Goal: Task Accomplishment & Management: Manage account settings

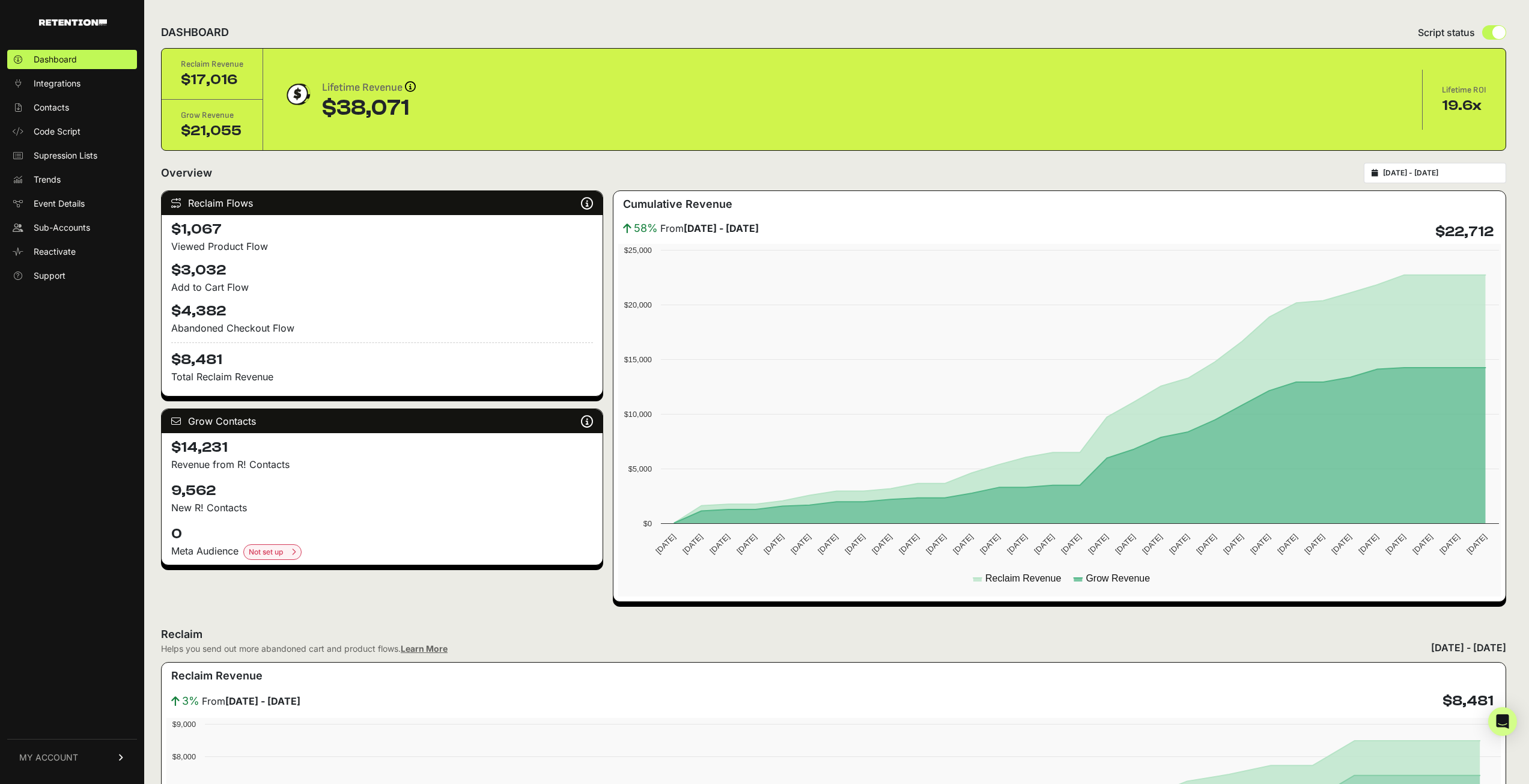
click at [52, 758] on span "MY ACCOUNT" at bounding box center [48, 757] width 59 height 12
click at [81, 738] on span "Subscription" at bounding box center [59, 741] width 49 height 12
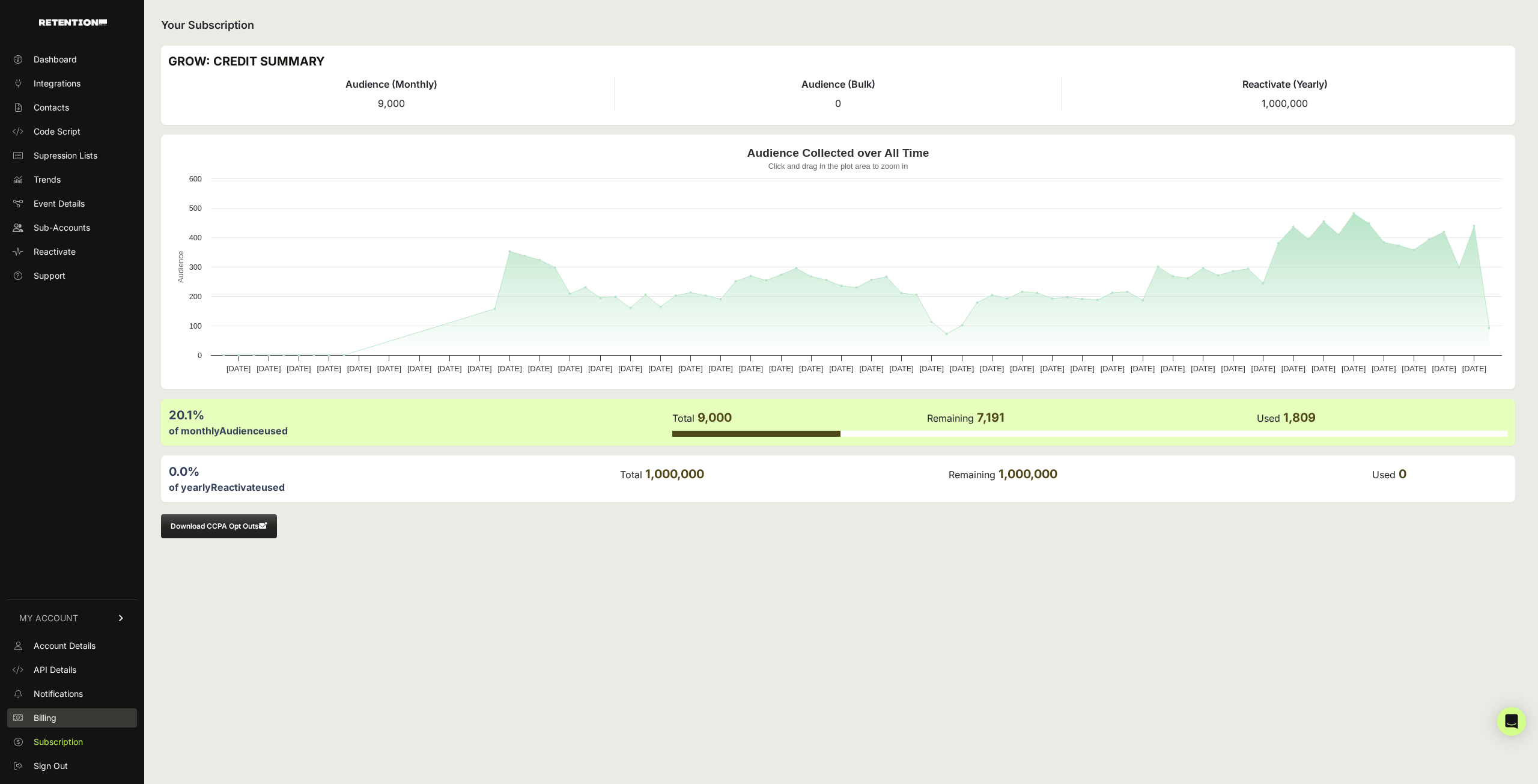
click at [80, 720] on link "Billing" at bounding box center [72, 717] width 130 height 19
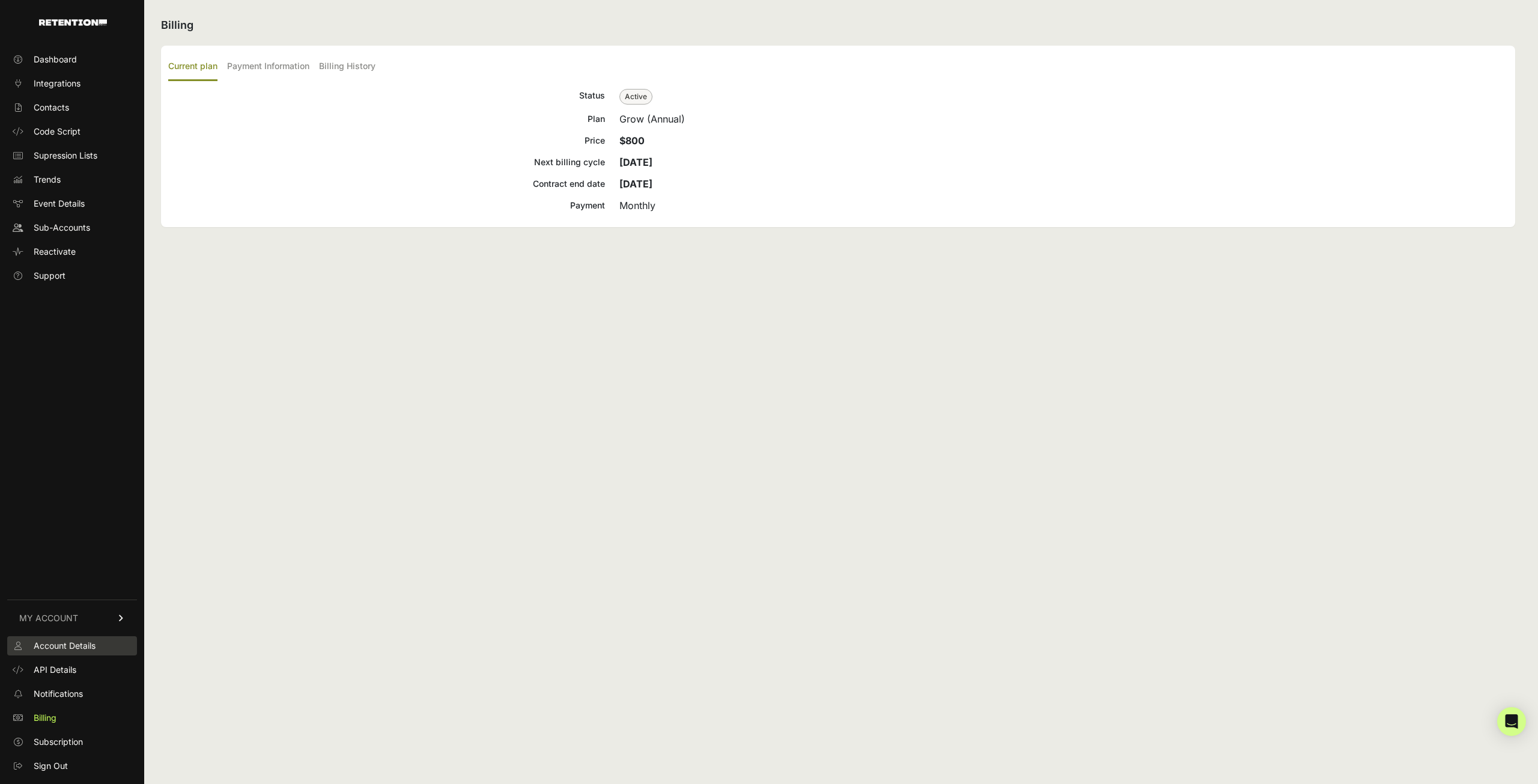
click at [91, 650] on span "Account Details" at bounding box center [65, 645] width 62 height 12
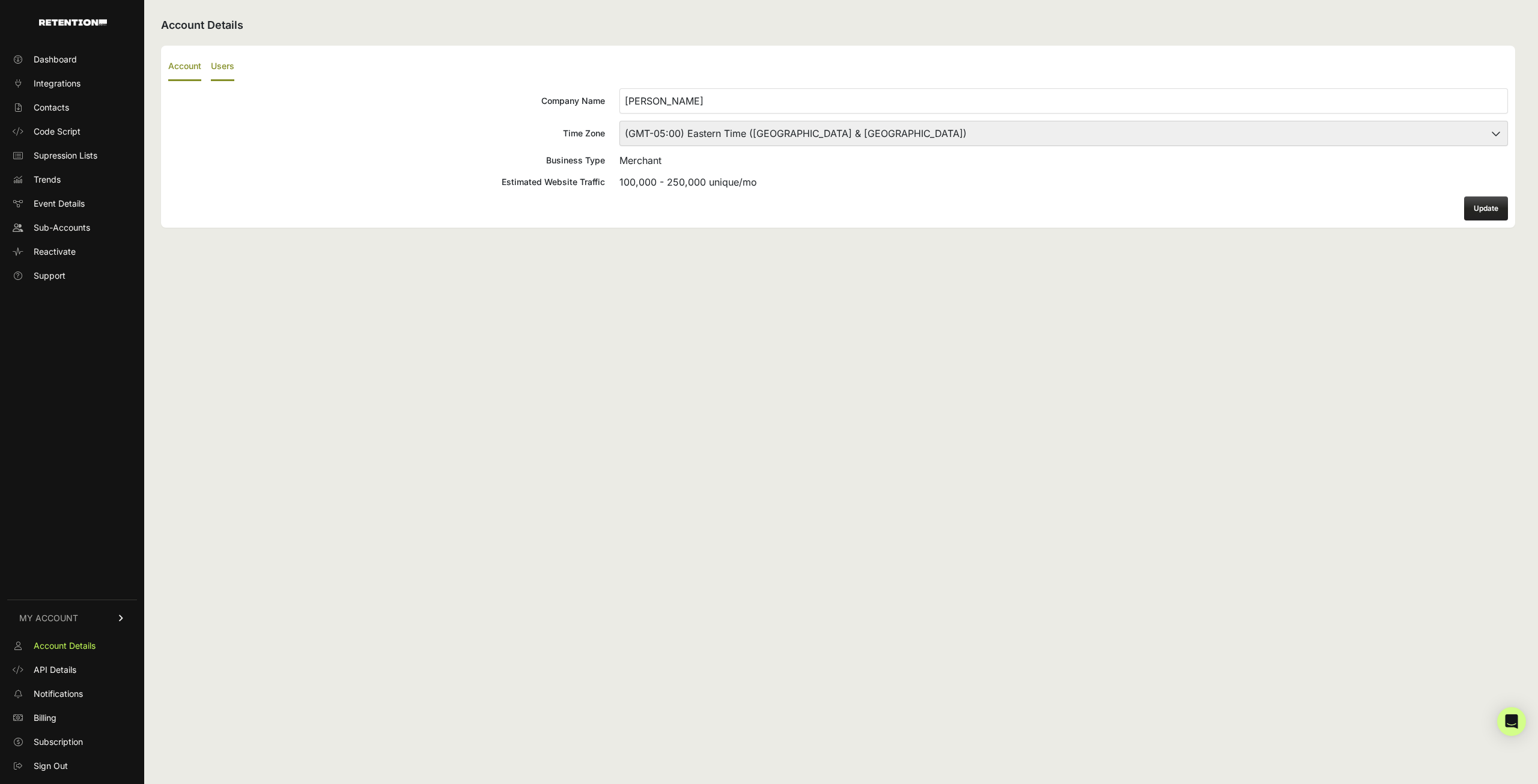
click at [226, 60] on label "Users" at bounding box center [223, 67] width 23 height 28
click at [0, 0] on input "Users" at bounding box center [0, 0] width 0 height 0
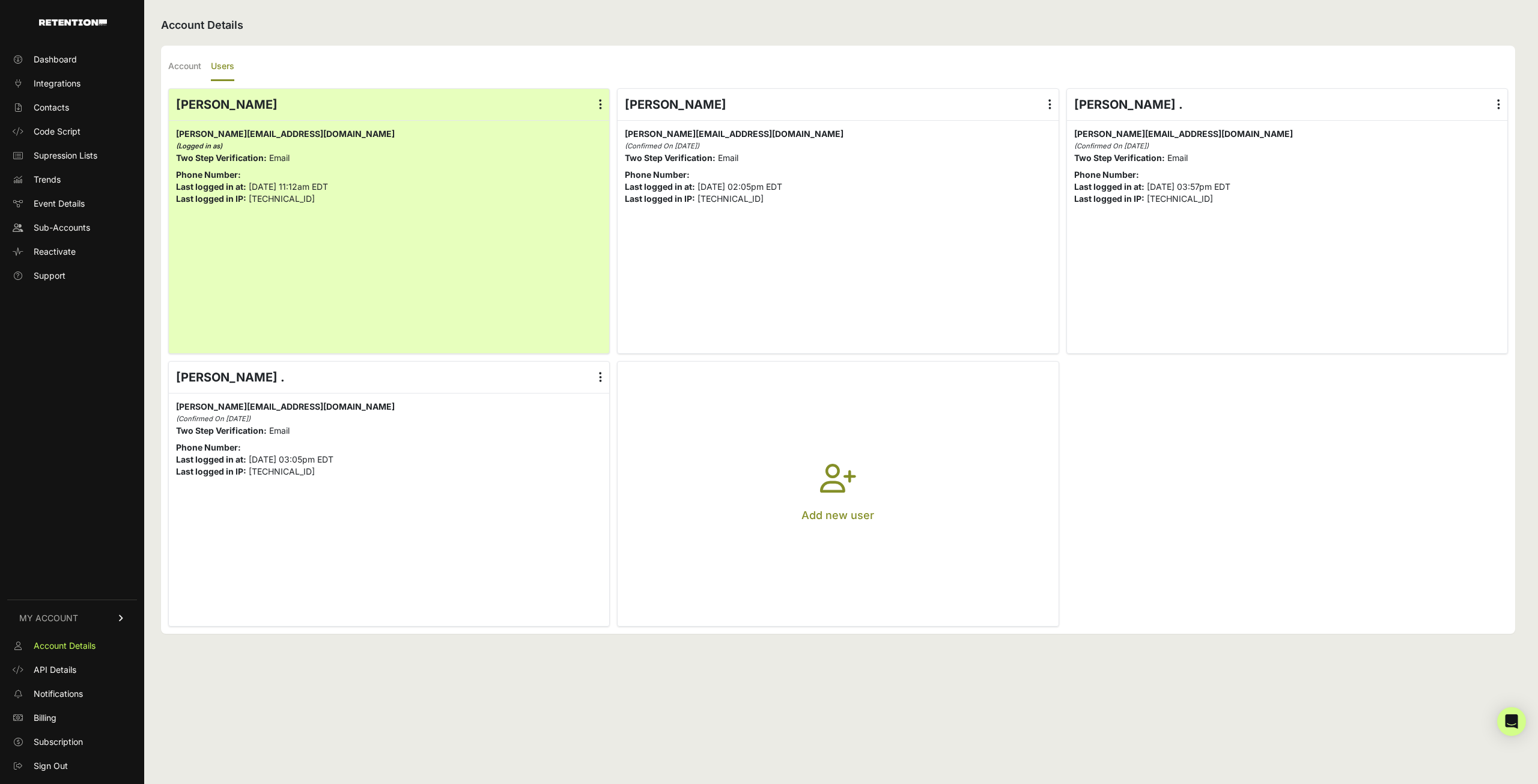
click at [833, 474] on icon "button" at bounding box center [838, 485] width 36 height 43
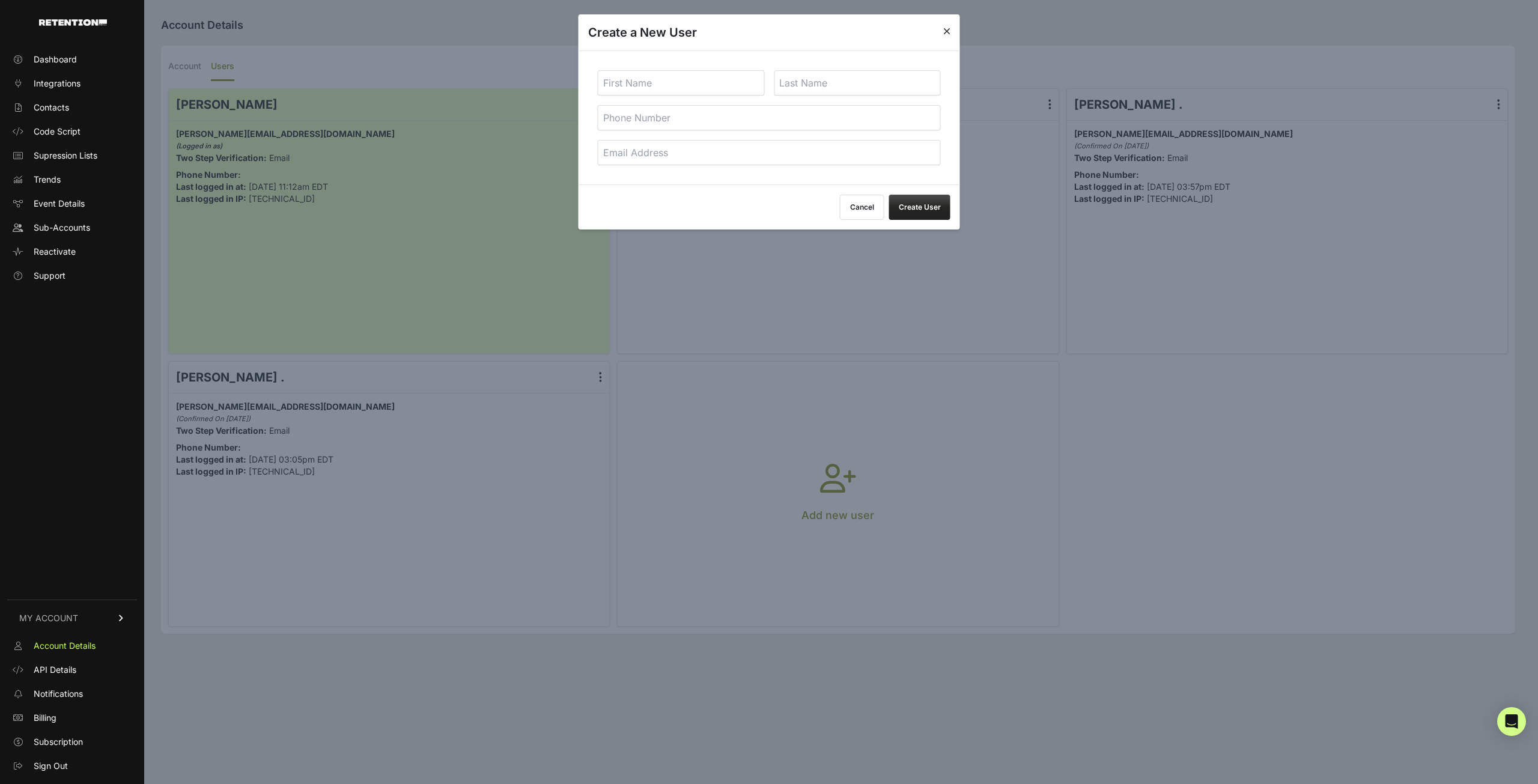
drag, startPoint x: 661, startPoint y: 154, endPoint x: 661, endPoint y: 120, distance: 34.0
click at [661, 154] on input "email" at bounding box center [769, 152] width 343 height 25
paste input "[PERSON_NAME][EMAIL_ADDRESS][DOMAIN_NAME]"
type input "[PERSON_NAME][EMAIL_ADDRESS][DOMAIN_NAME]"
click at [668, 80] on input "text" at bounding box center [681, 83] width 167 height 25
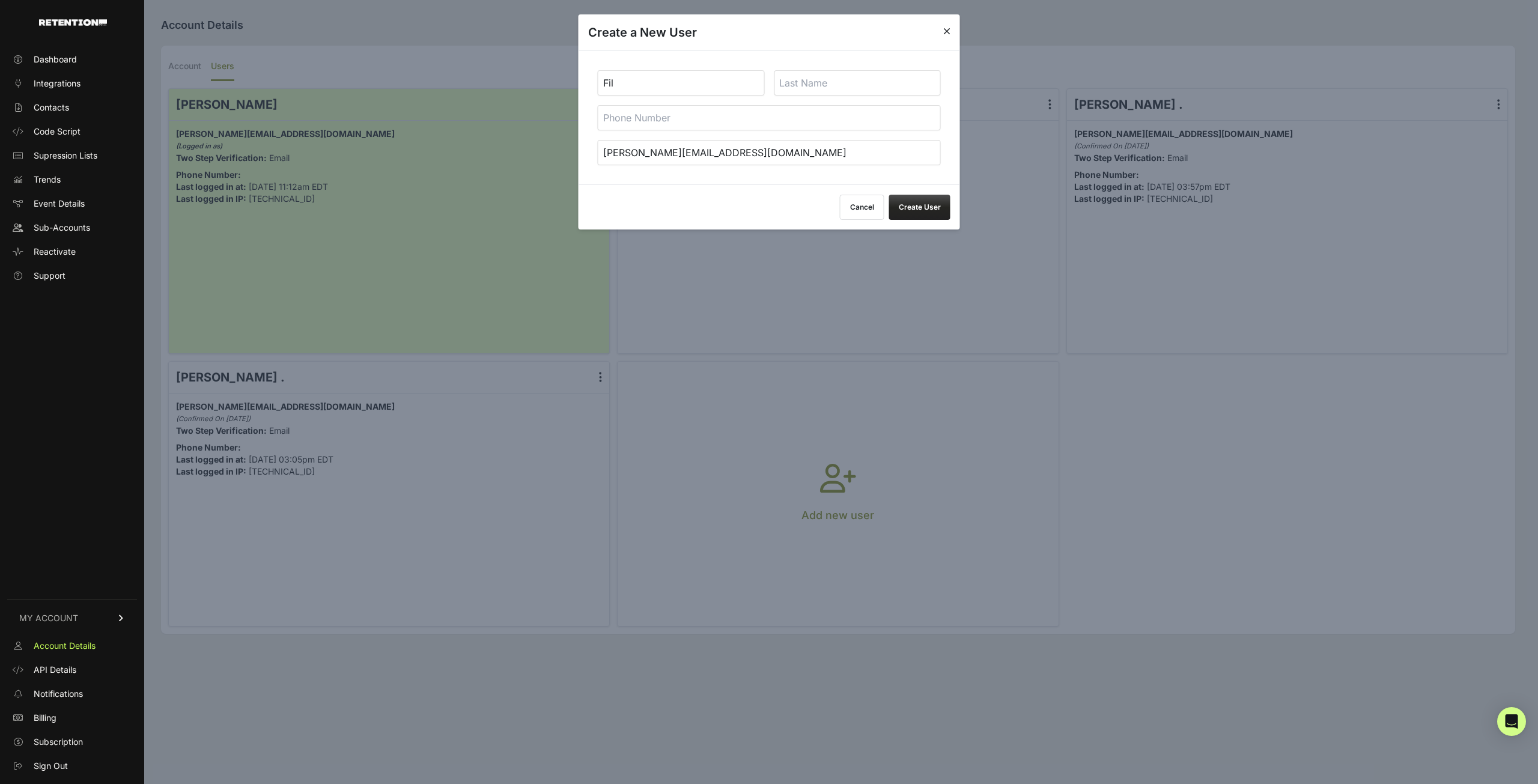
type input "Fil"
paste input "Pejic"
type input "Pejic"
click at [927, 211] on button "Create User" at bounding box center [919, 207] width 61 height 25
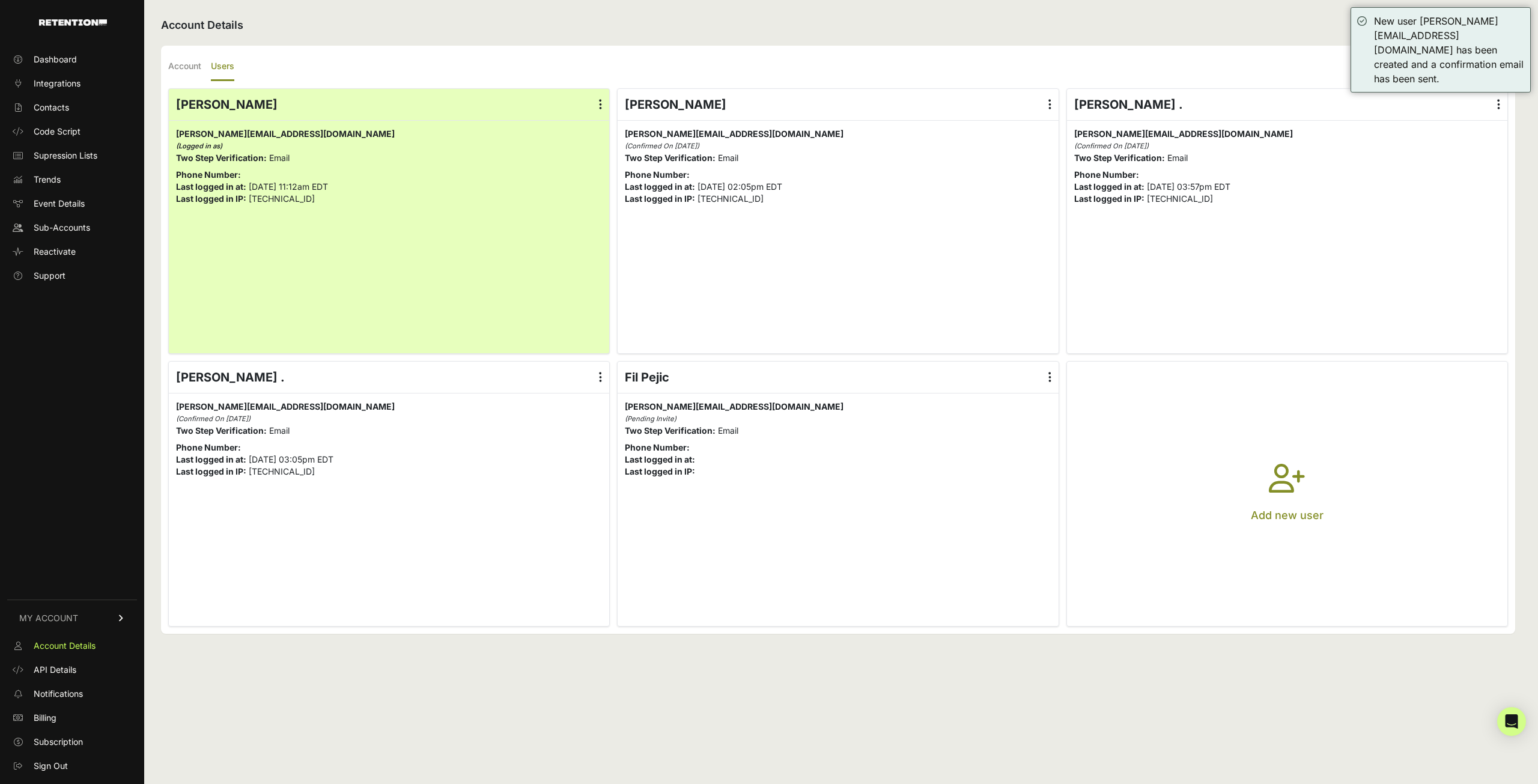
click at [1497, 97] on label at bounding box center [1499, 104] width 17 height 31
click at [0, 0] on input "radio" at bounding box center [0, 0] width 0 height 0
click at [1455, 195] on link "Delete" at bounding box center [1463, 201] width 91 height 22
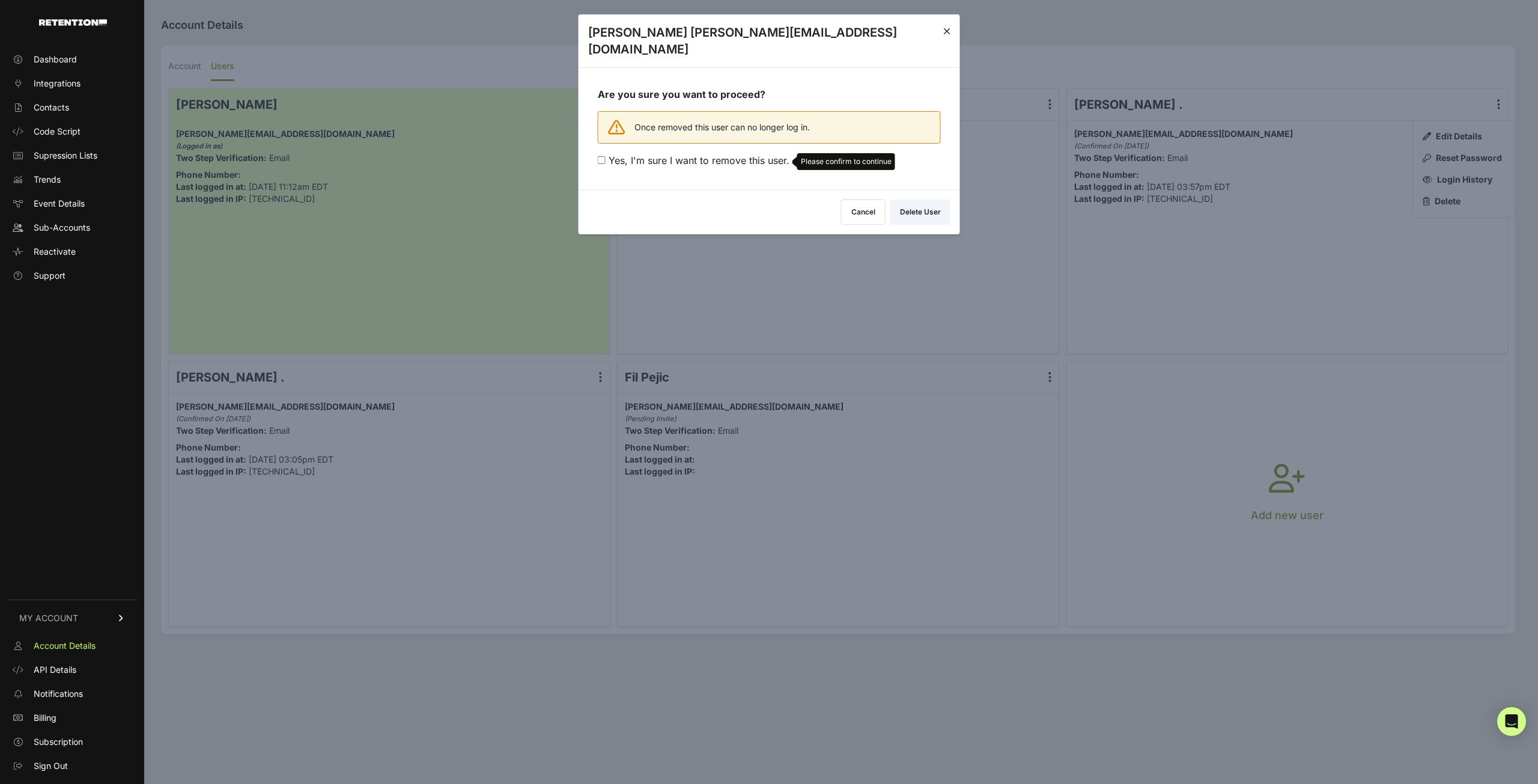
click at [593, 144] on div "Are you sure you want to proceed? Once removed this user can no longer log in. …" at bounding box center [769, 128] width 381 height 122
click at [598, 156] on input "Yes, I'm sure I want to remove this user. Please confirm to continue" at bounding box center [602, 160] width 8 height 8
checkbox input "true"
click at [922, 197] on button "Delete User" at bounding box center [920, 209] width 60 height 25
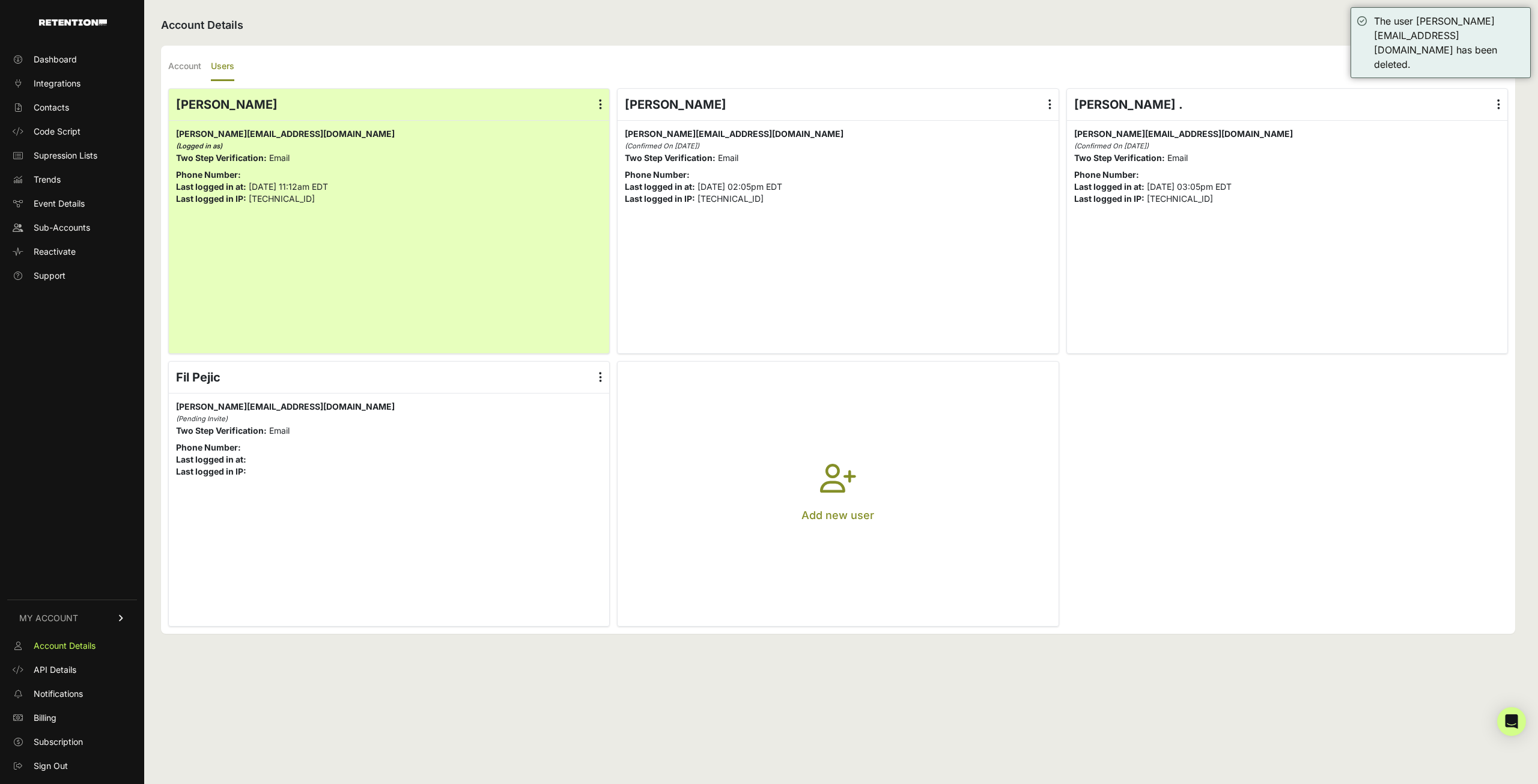
click at [1506, 105] on label at bounding box center [1499, 104] width 17 height 31
click at [0, 0] on input "radio" at bounding box center [0, 0] width 0 height 0
click at [1464, 198] on link "Delete" at bounding box center [1463, 201] width 91 height 22
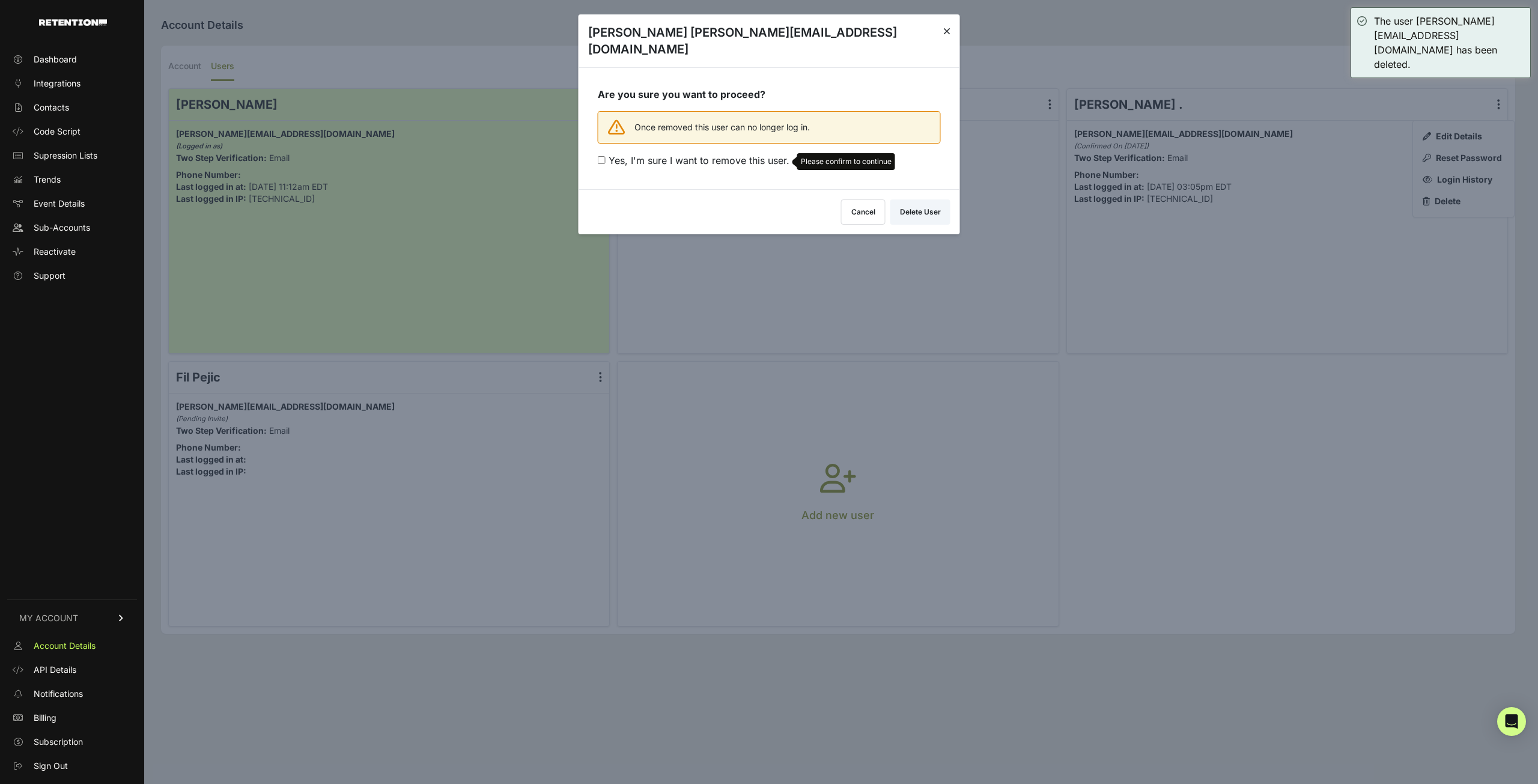
click at [938, 28] on div "Delete elizabeth@escend.media" at bounding box center [769, 41] width 381 height 53
drag, startPoint x: 1437, startPoint y: 179, endPoint x: 1149, endPoint y: 149, distance: 289.6
click at [1434, 179] on div at bounding box center [769, 392] width 1538 height 784
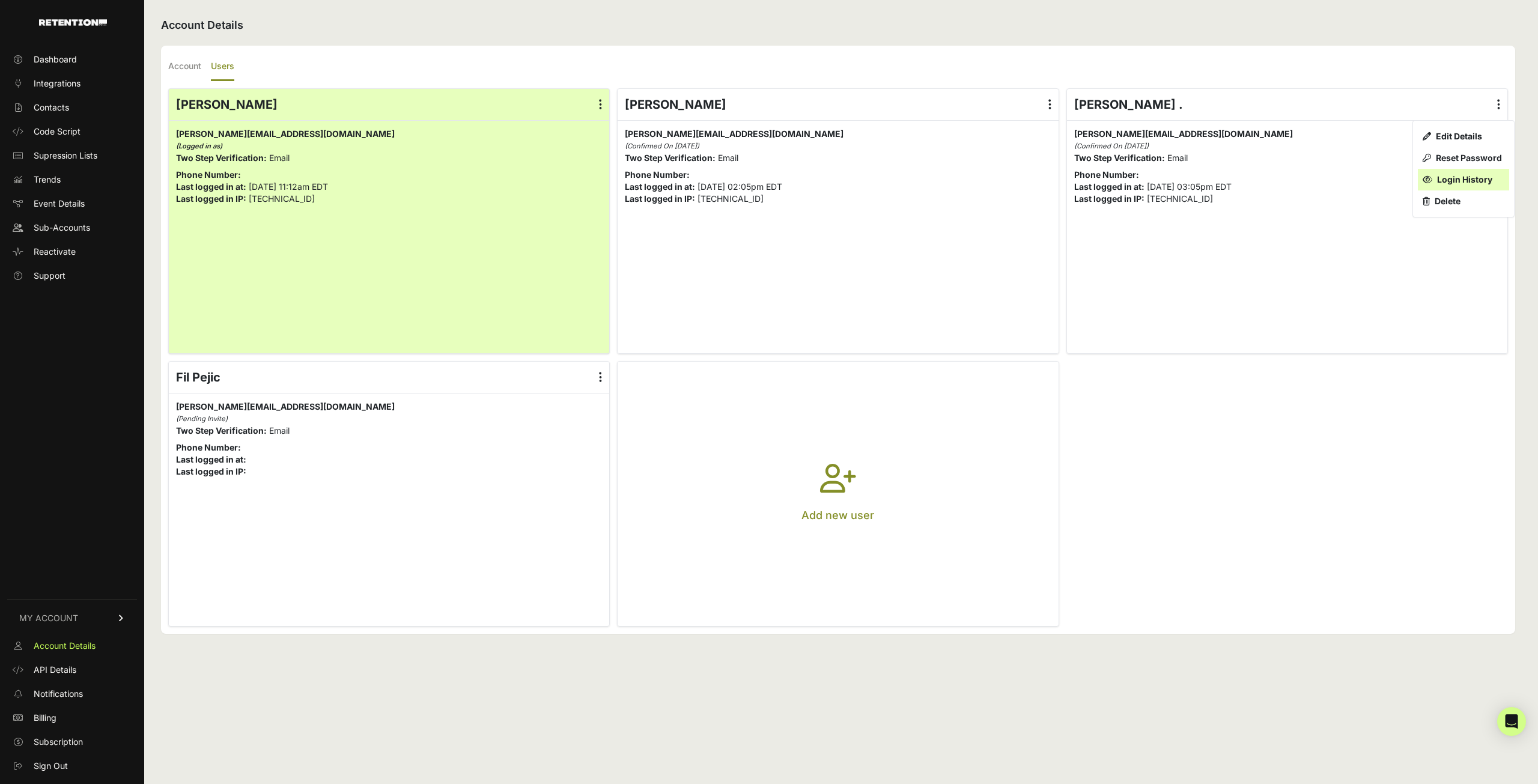
click at [1473, 178] on link "Login History" at bounding box center [1463, 179] width 91 height 22
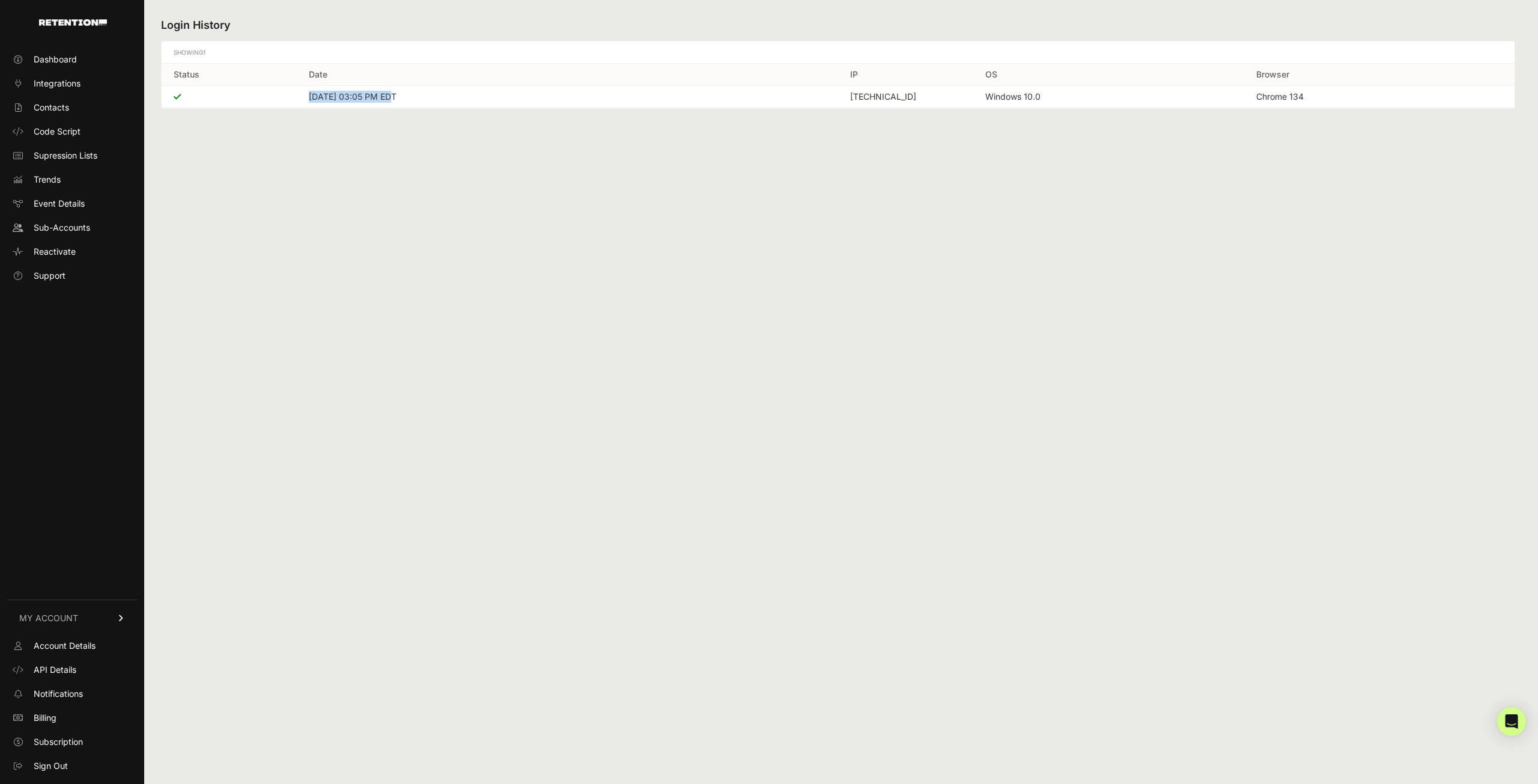
drag, startPoint x: 371, startPoint y: 96, endPoint x: 402, endPoint y: 94, distance: 31.1
click at [388, 96] on td "Jun 16, 2025 at 03:05 PM EDT" at bounding box center [567, 97] width 541 height 22
click at [387, 93] on td "Jun 16, 2025 at 03:05 PM EDT" at bounding box center [567, 97] width 541 height 22
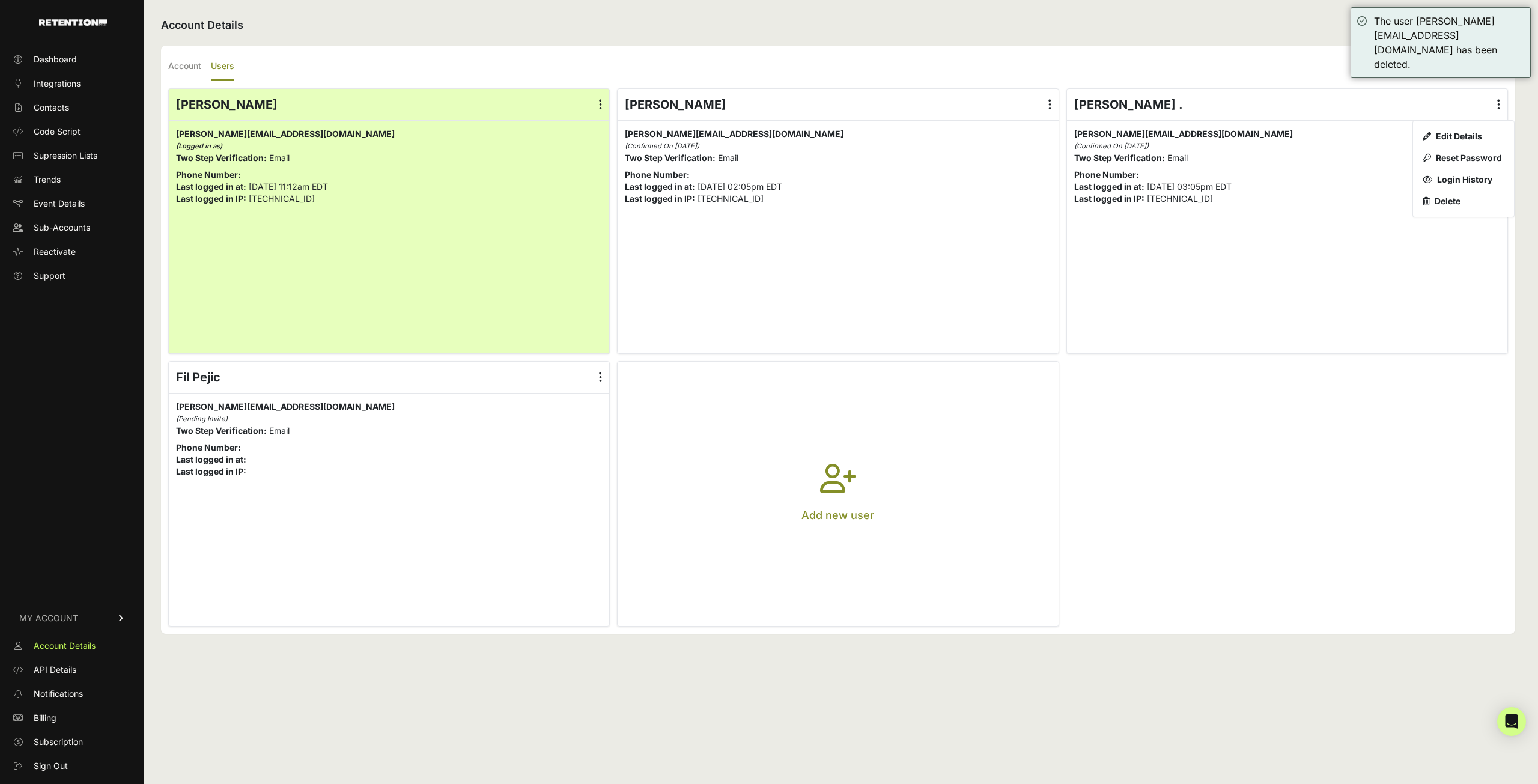
click at [595, 104] on label at bounding box center [600, 104] width 17 height 31
click at [0, 0] on input "radio" at bounding box center [0, 0] width 0 height 0
click at [566, 172] on link "Login History" at bounding box center [565, 179] width 91 height 22
click at [1502, 96] on label at bounding box center [1499, 104] width 17 height 31
click at [0, 0] on input "radio" at bounding box center [0, 0] width 0 height 0
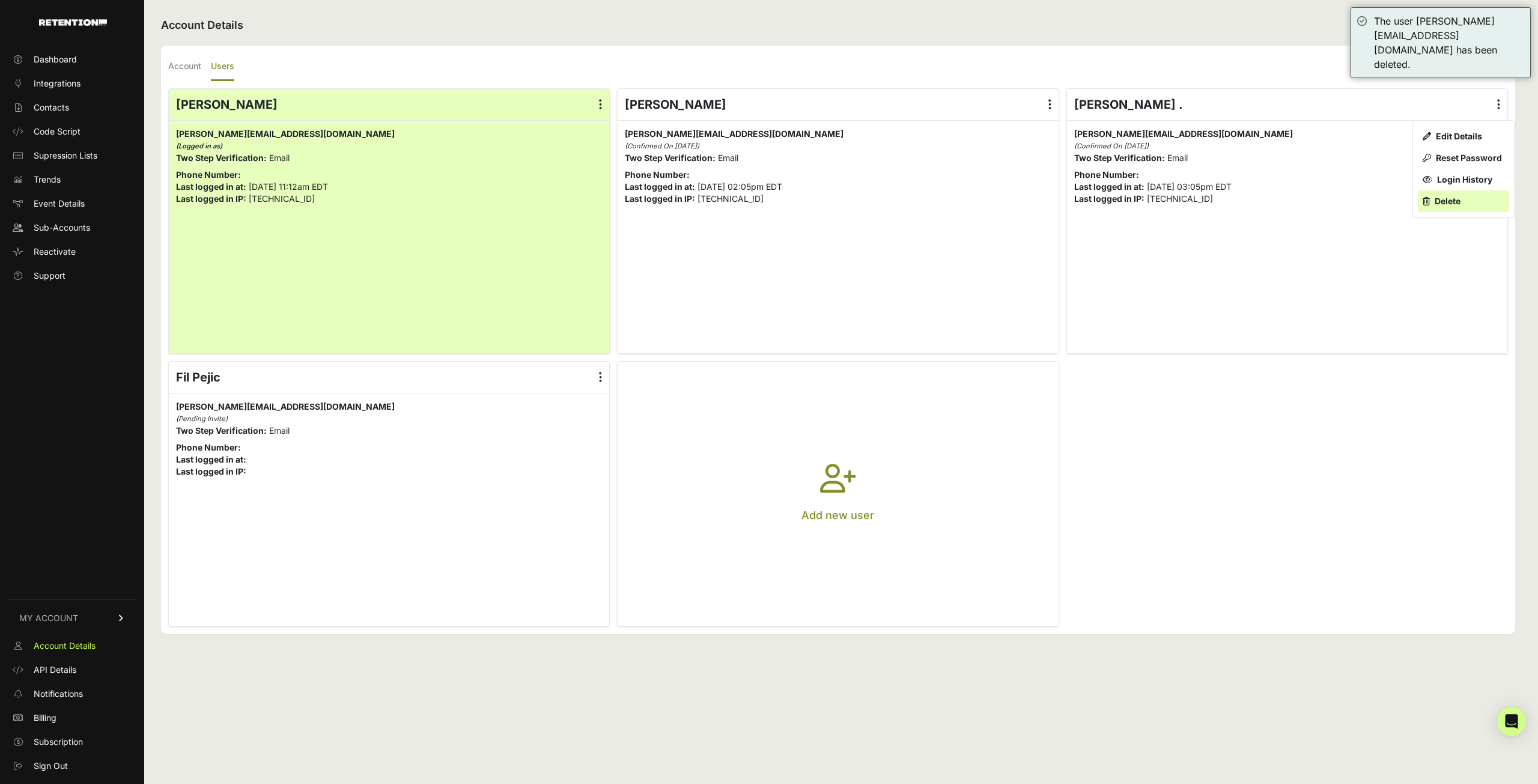
click at [1441, 196] on link "Delete" at bounding box center [1463, 201] width 91 height 22
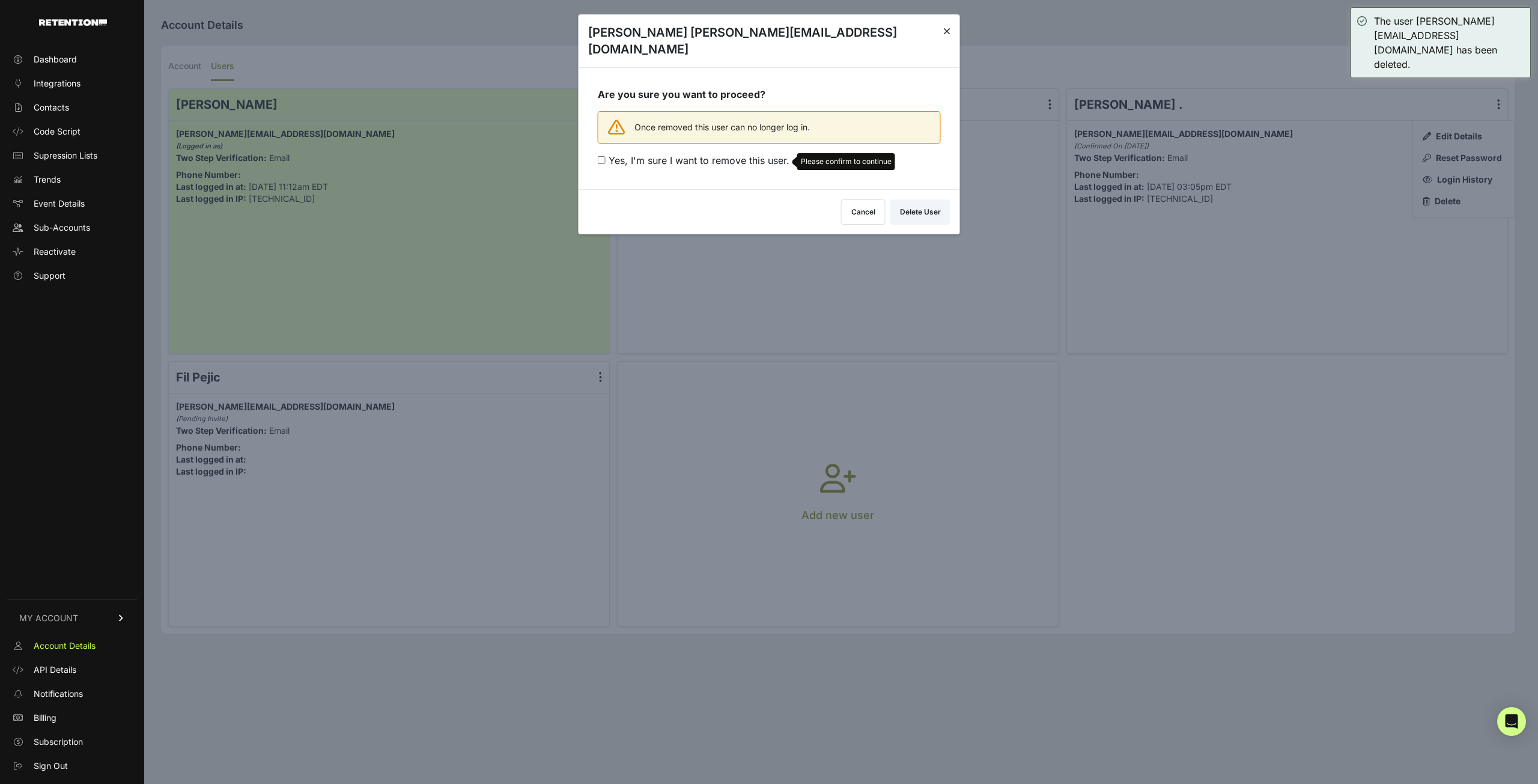
click at [746, 158] on div "Are you sure you want to proceed? Once removed this user can no longer log in. …" at bounding box center [769, 128] width 381 height 122
click at [683, 154] on span "Yes, I'm sure I want to remove this user." at bounding box center [699, 160] width 181 height 12
click at [606, 156] on input "Yes, I'm sure I want to remove this user. Please confirm to continue" at bounding box center [602, 160] width 8 height 8
checkbox input "true"
click at [911, 197] on button "Delete User" at bounding box center [920, 209] width 60 height 25
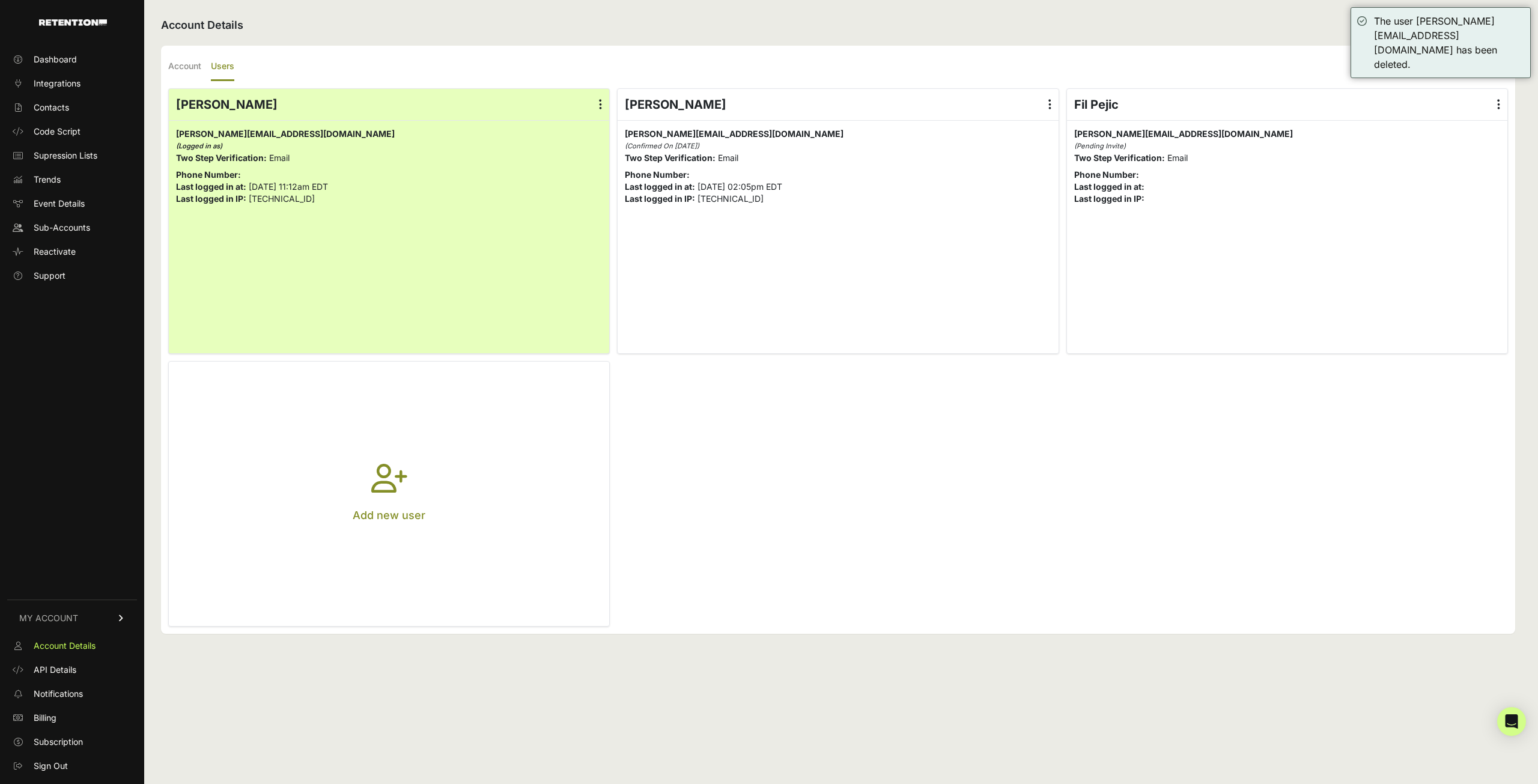
click at [386, 474] on icon "button" at bounding box center [389, 485] width 36 height 43
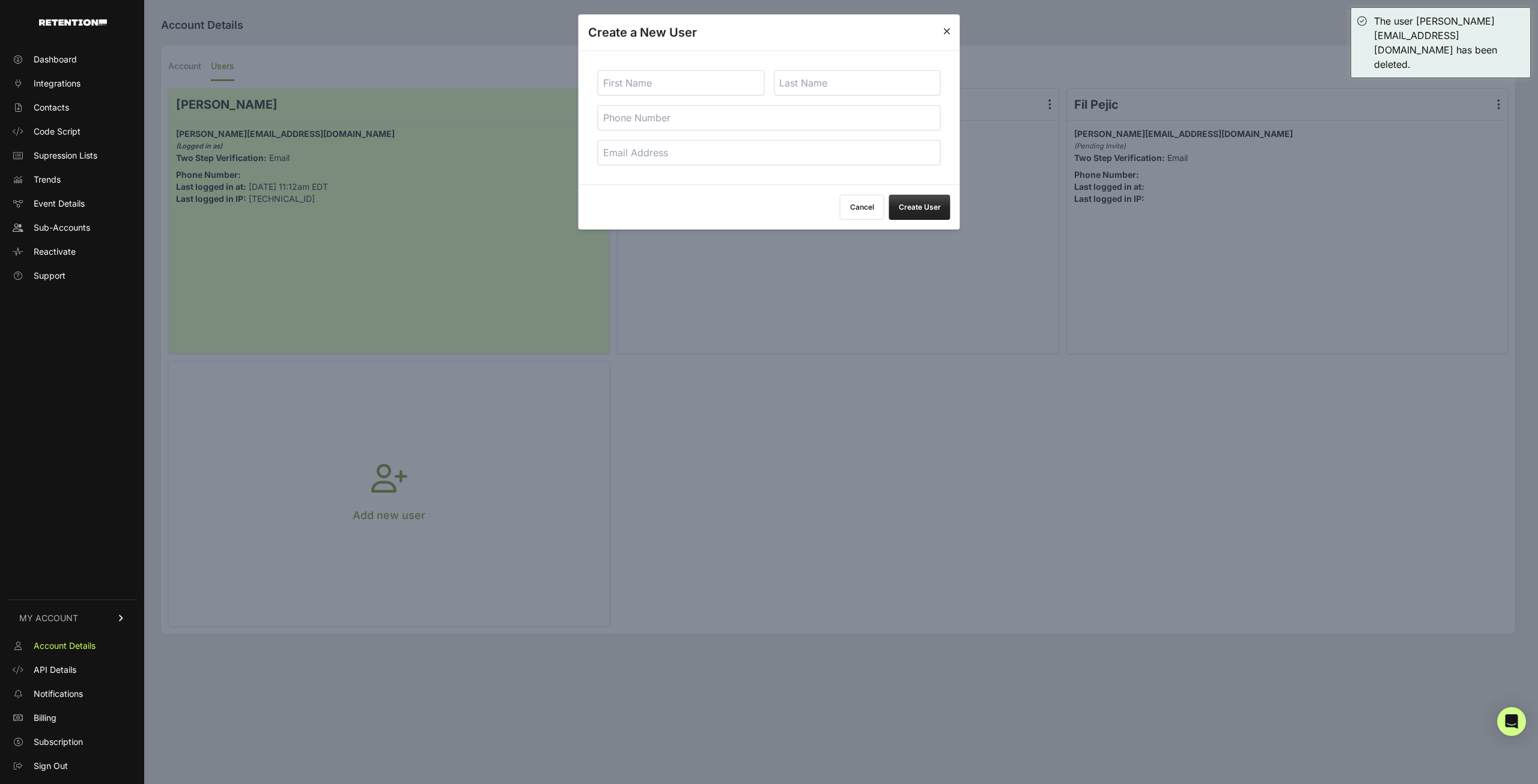
click at [643, 85] on input "text" at bounding box center [681, 83] width 167 height 25
type input "Kevin"
type input "Small"
paste input "kevin@bgagroup.com"
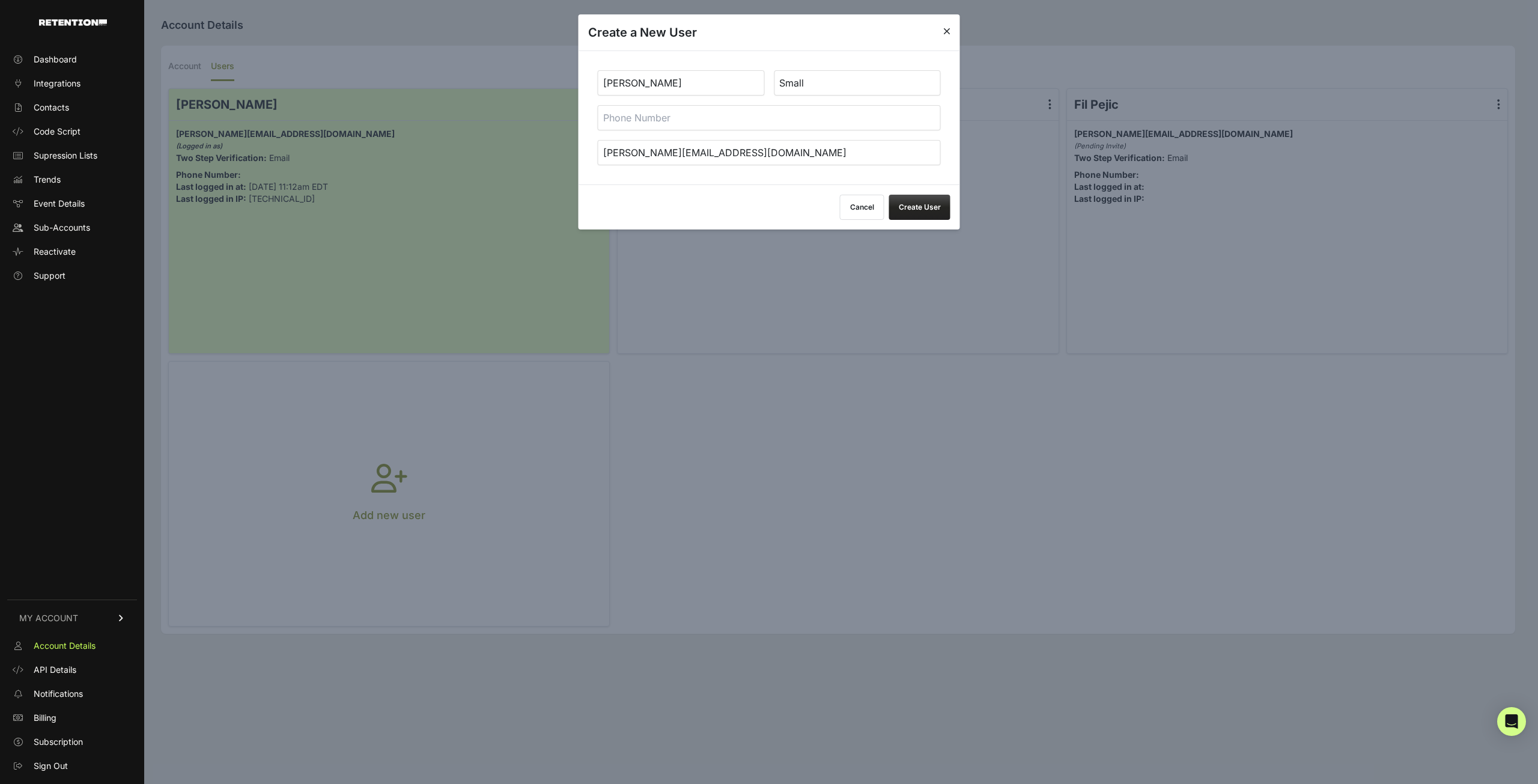
type input "kevin@bgagroup.com"
click at [921, 210] on button "Create User" at bounding box center [919, 207] width 61 height 25
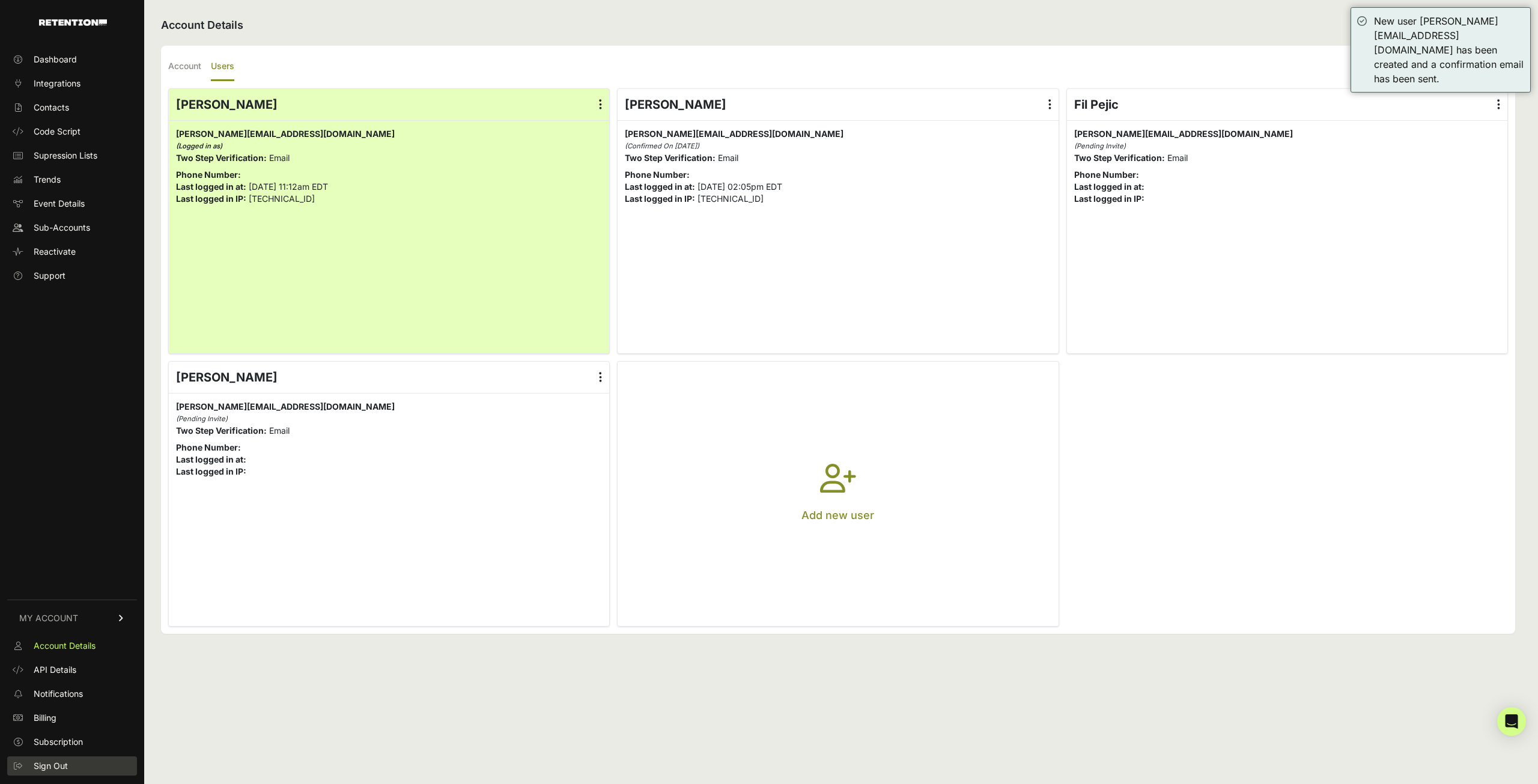
click at [80, 765] on link "Sign Out" at bounding box center [72, 765] width 130 height 19
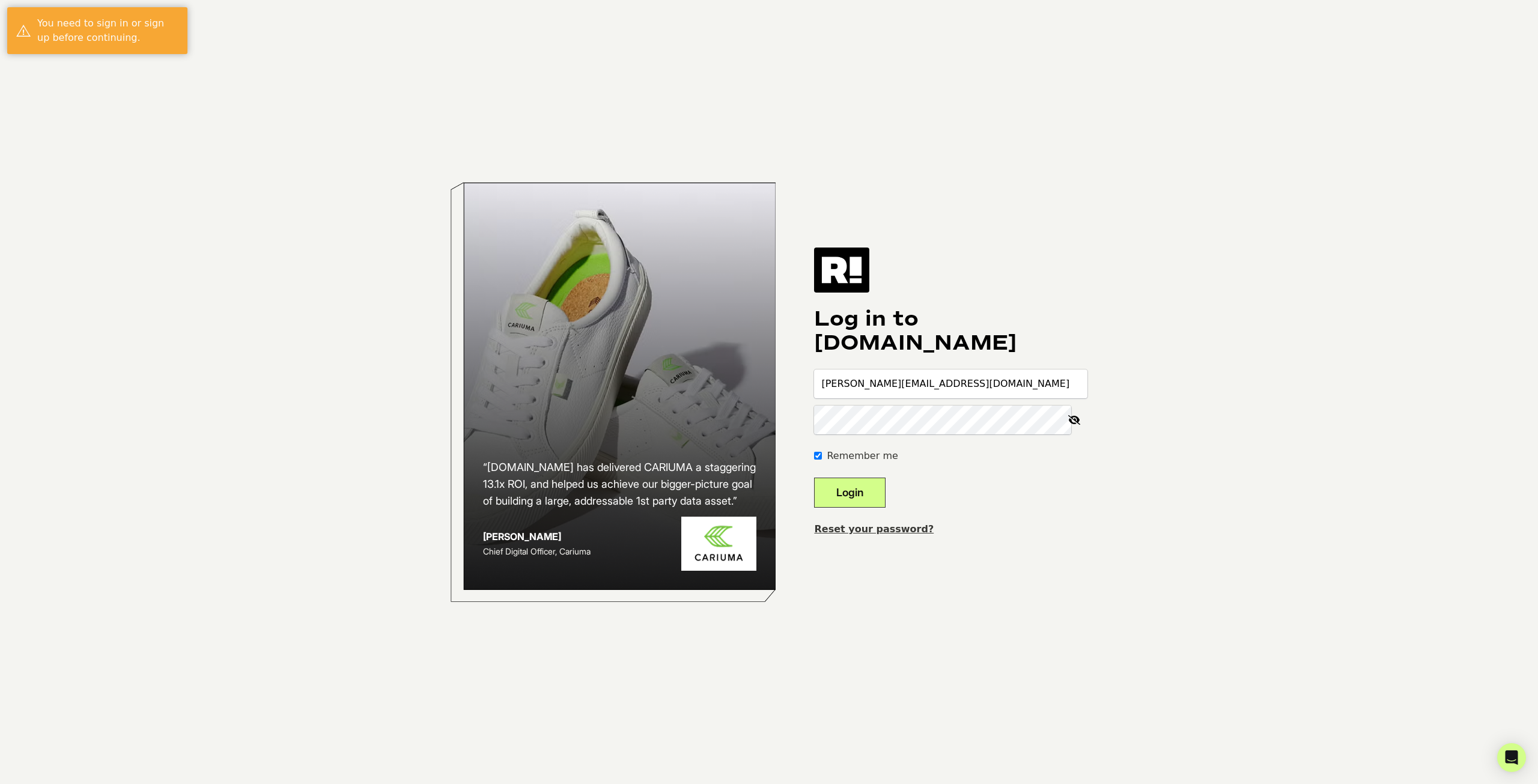
click at [891, 393] on input "[PERSON_NAME][EMAIL_ADDRESS][DOMAIN_NAME]" at bounding box center [951, 384] width 273 height 29
type input "[PERSON_NAME][EMAIL_ADDRESS][DOMAIN_NAME]"
click at [872, 488] on button "Login" at bounding box center [850, 492] width 72 height 30
